Goal: Transaction & Acquisition: Purchase product/service

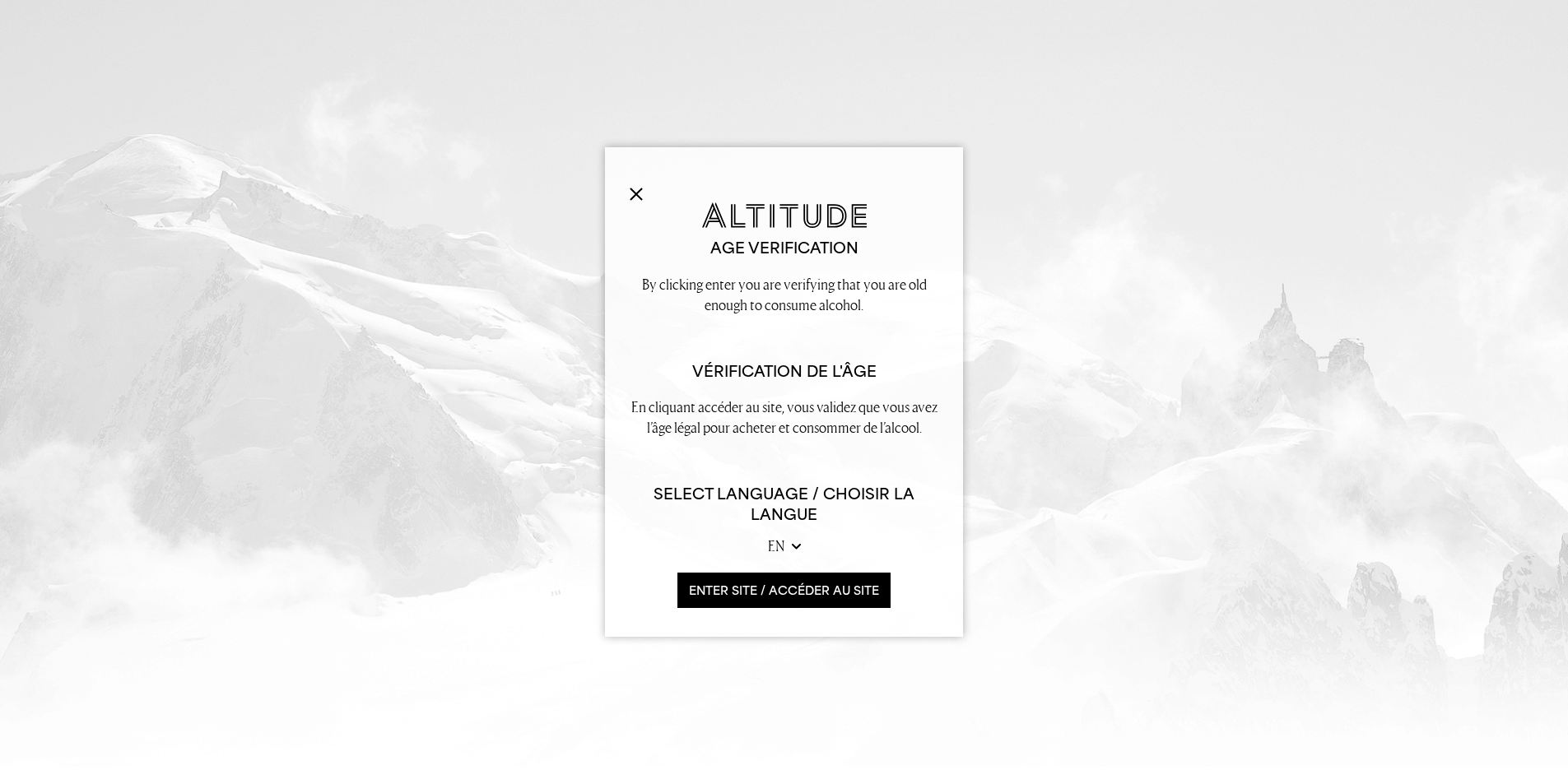
click at [605, 183] on div "Age verification By clicking enter you are verifying that you are old enough to…" at bounding box center [784, 392] width 358 height 490
click at [623, 187] on div "Age verification By clicking enter you are verifying that you are old enough to…" at bounding box center [784, 392] width 358 height 490
click at [636, 196] on img at bounding box center [636, 194] width 13 height 13
click at [780, 589] on button "ENTER SITE / accéder au site" at bounding box center [784, 590] width 213 height 35
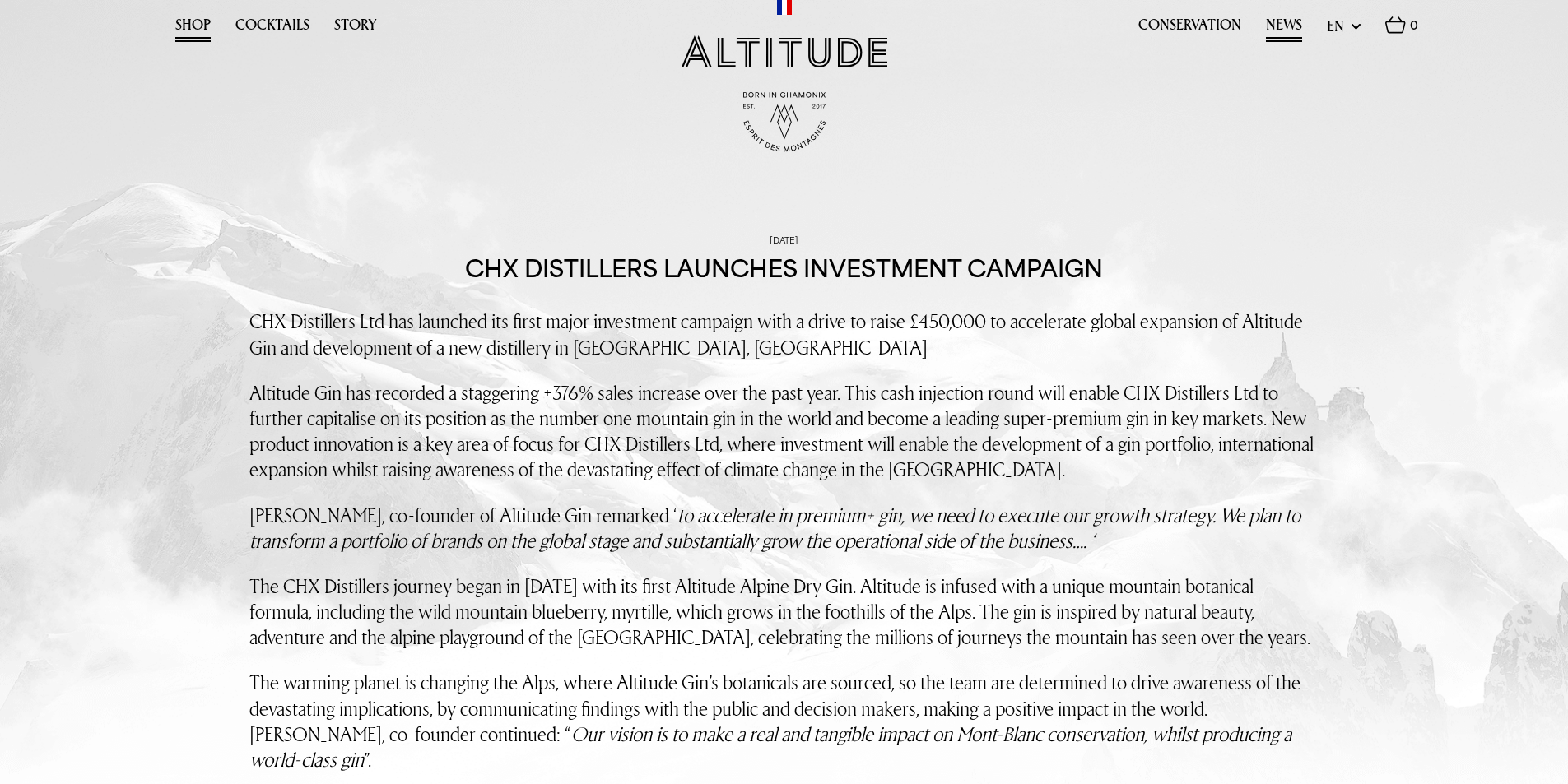
click at [196, 23] on link "Shop" at bounding box center [193, 29] width 35 height 26
